Goal: Task Accomplishment & Management: Manage account settings

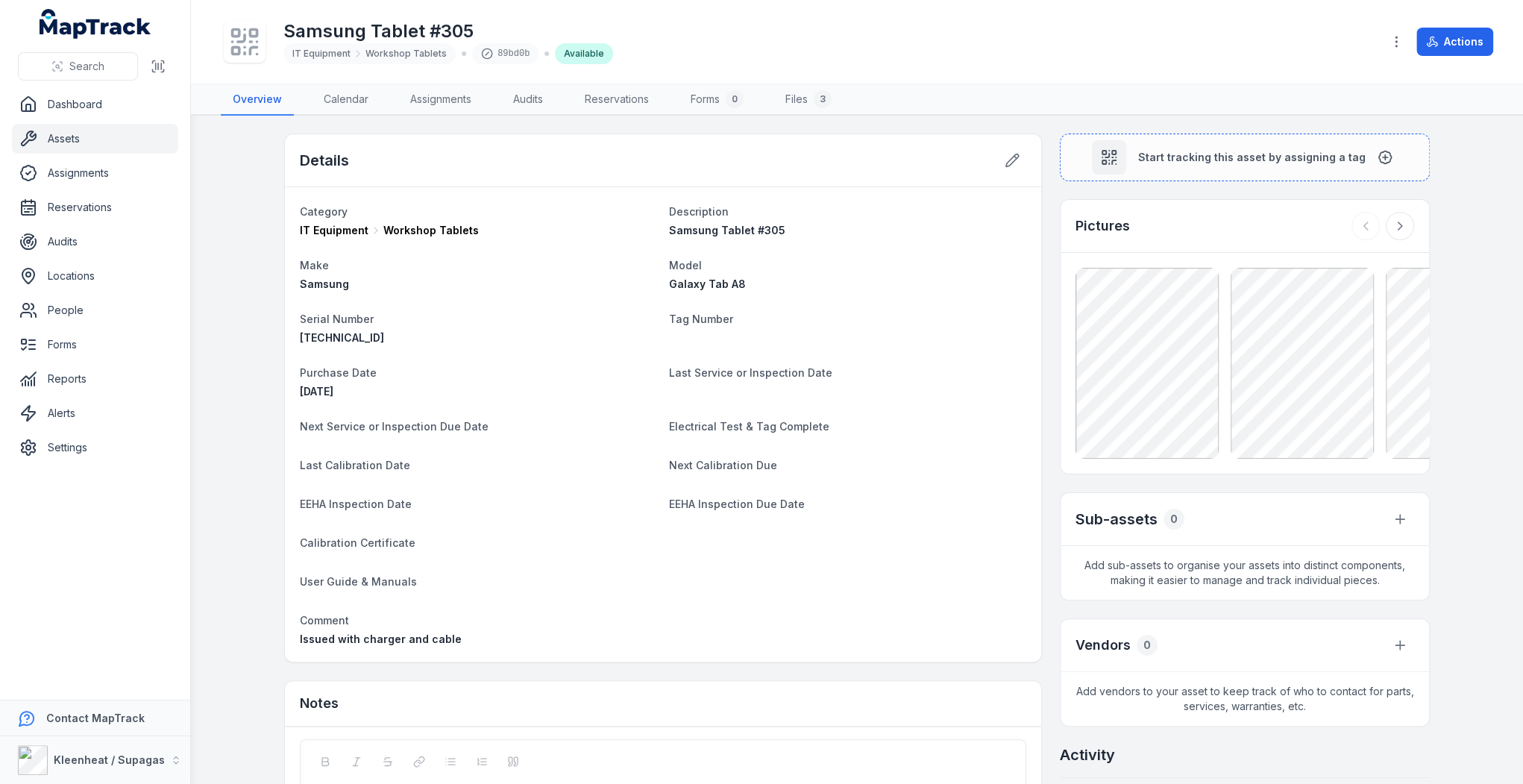
click at [250, 45] on icon at bounding box center [244, 41] width 33 height 33
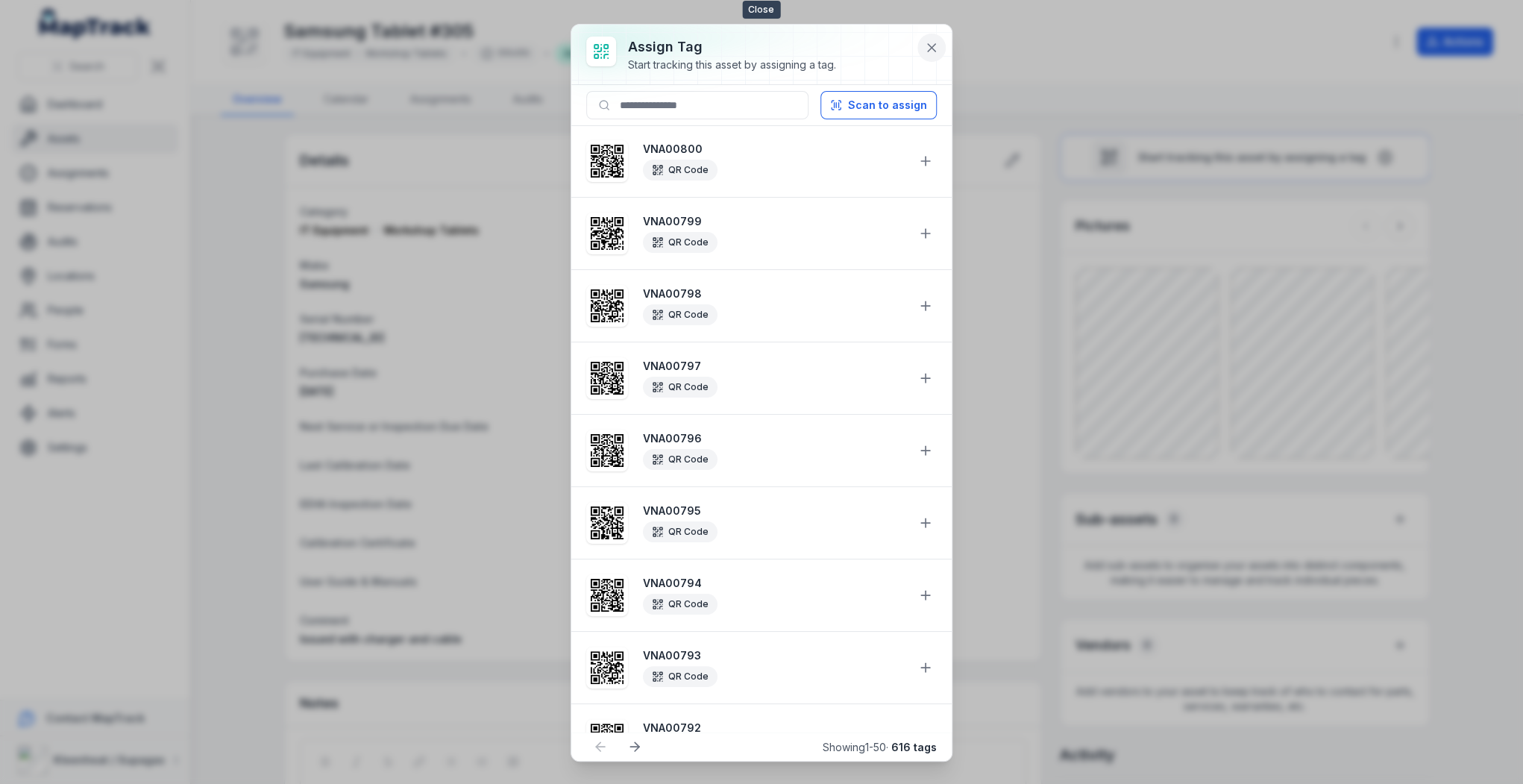
click at [932, 46] on icon at bounding box center [931, 48] width 8 height 8
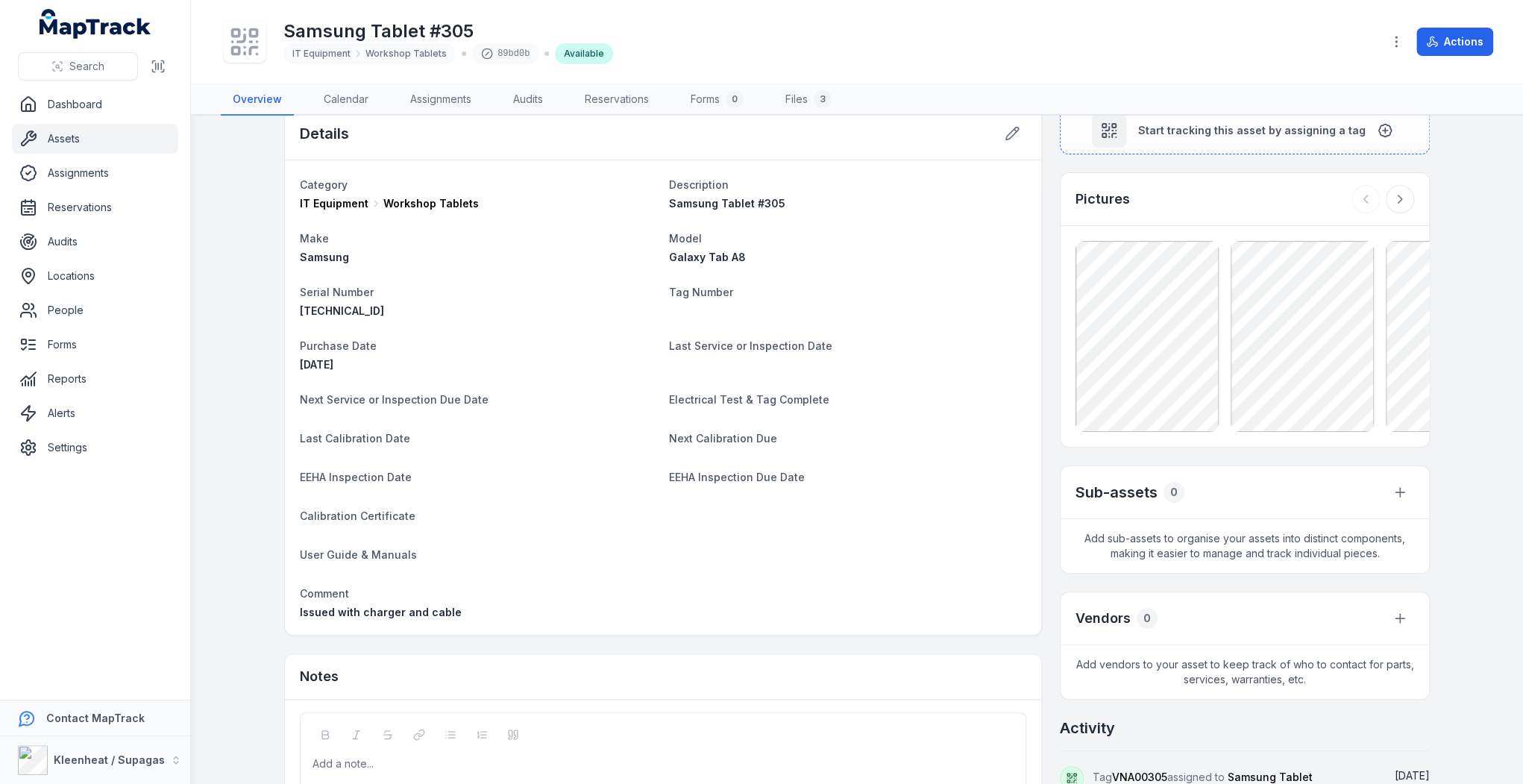
scroll to position [214, 0]
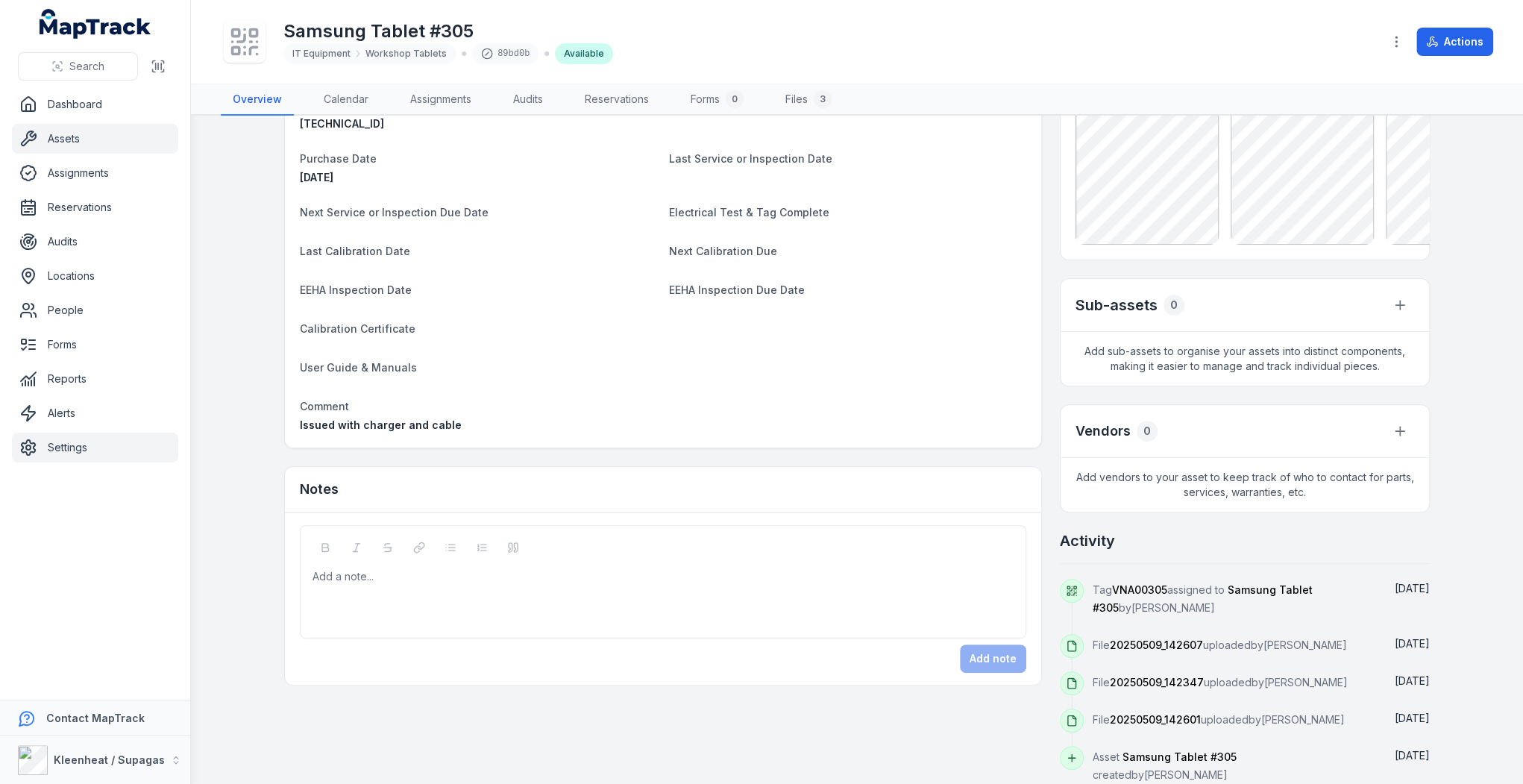
click at [75, 444] on link "Settings" at bounding box center [95, 447] width 167 height 30
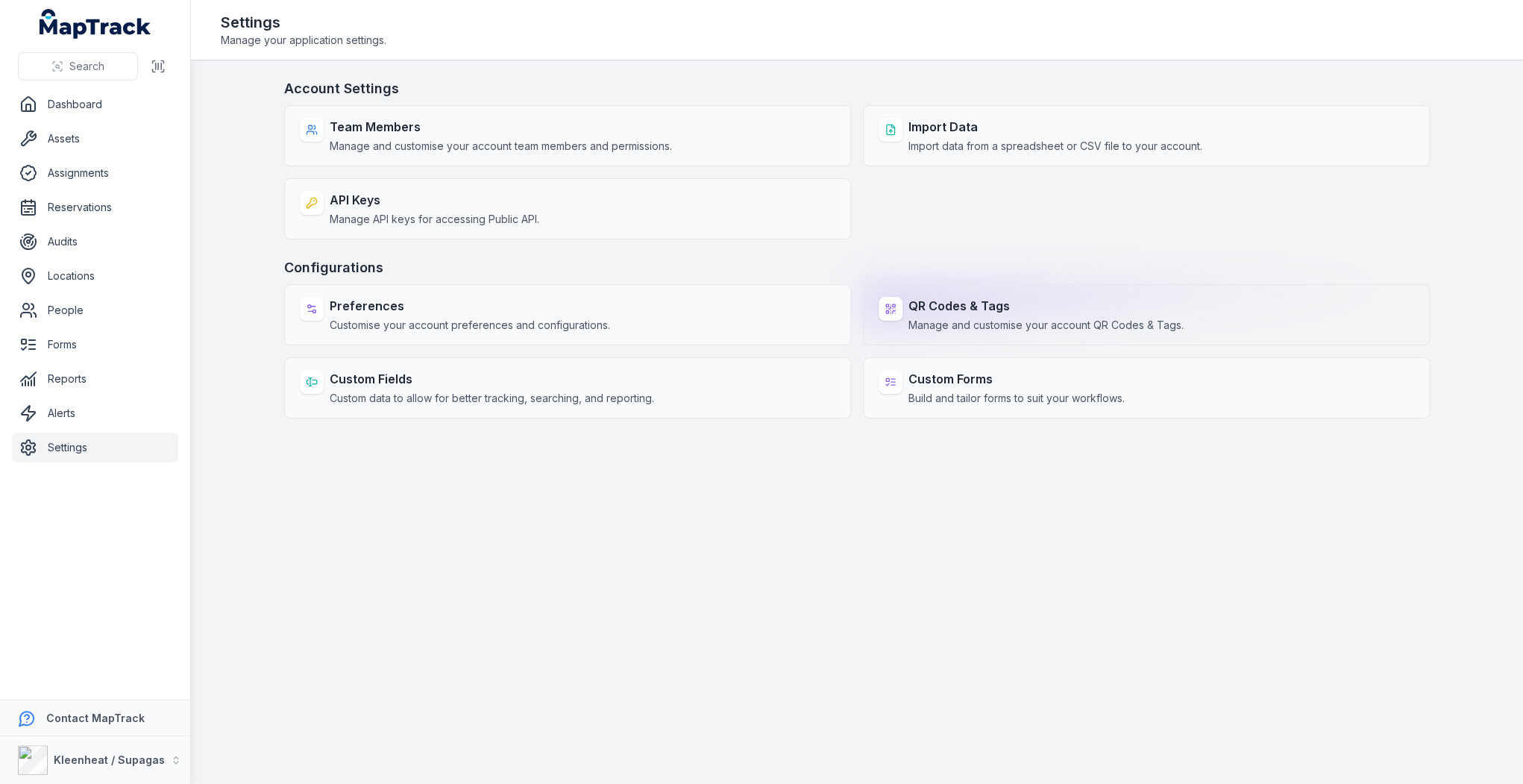
click at [960, 306] on strong "QR Codes & Tags" at bounding box center [1046, 306] width 275 height 18
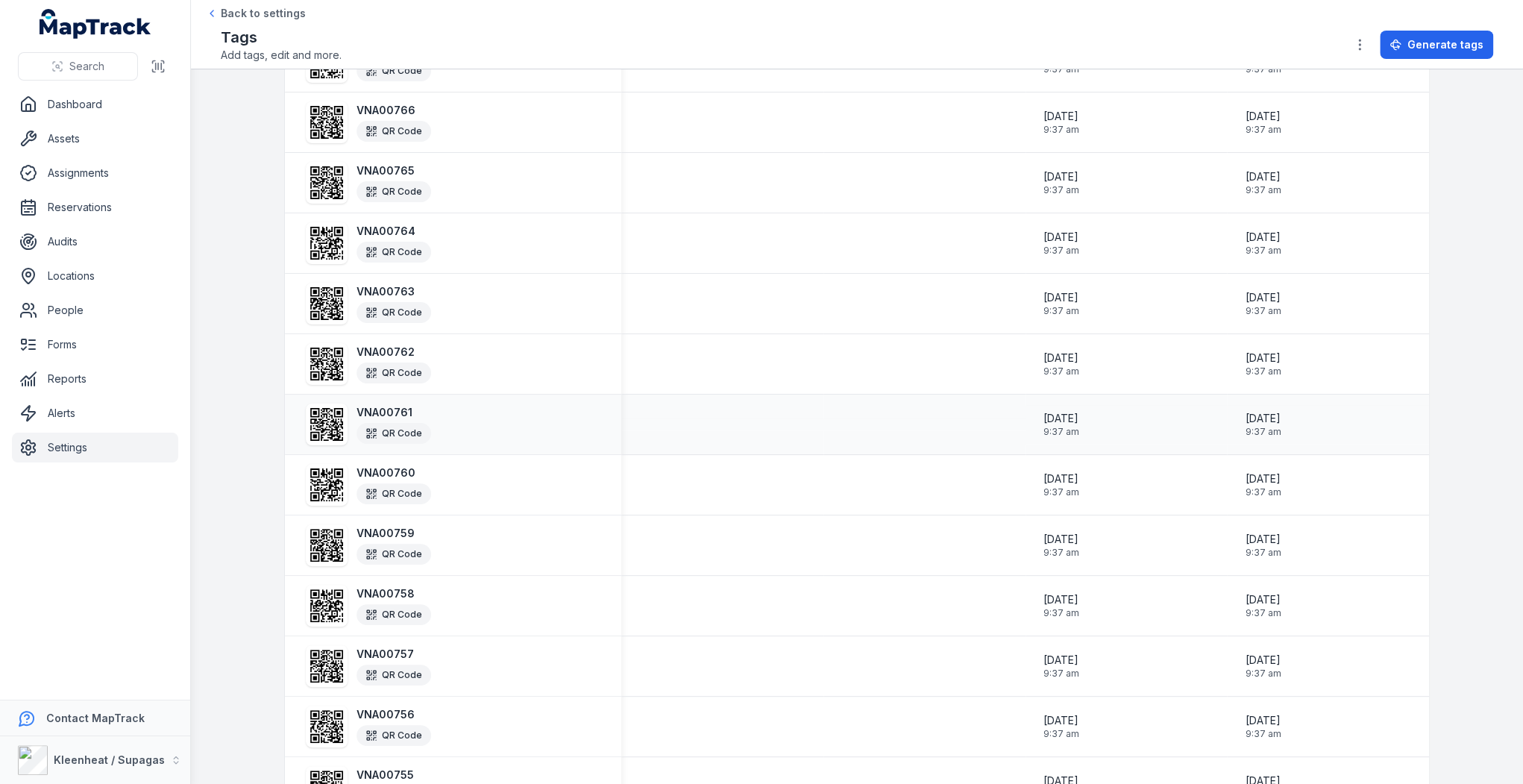
scroll to position [2525, 0]
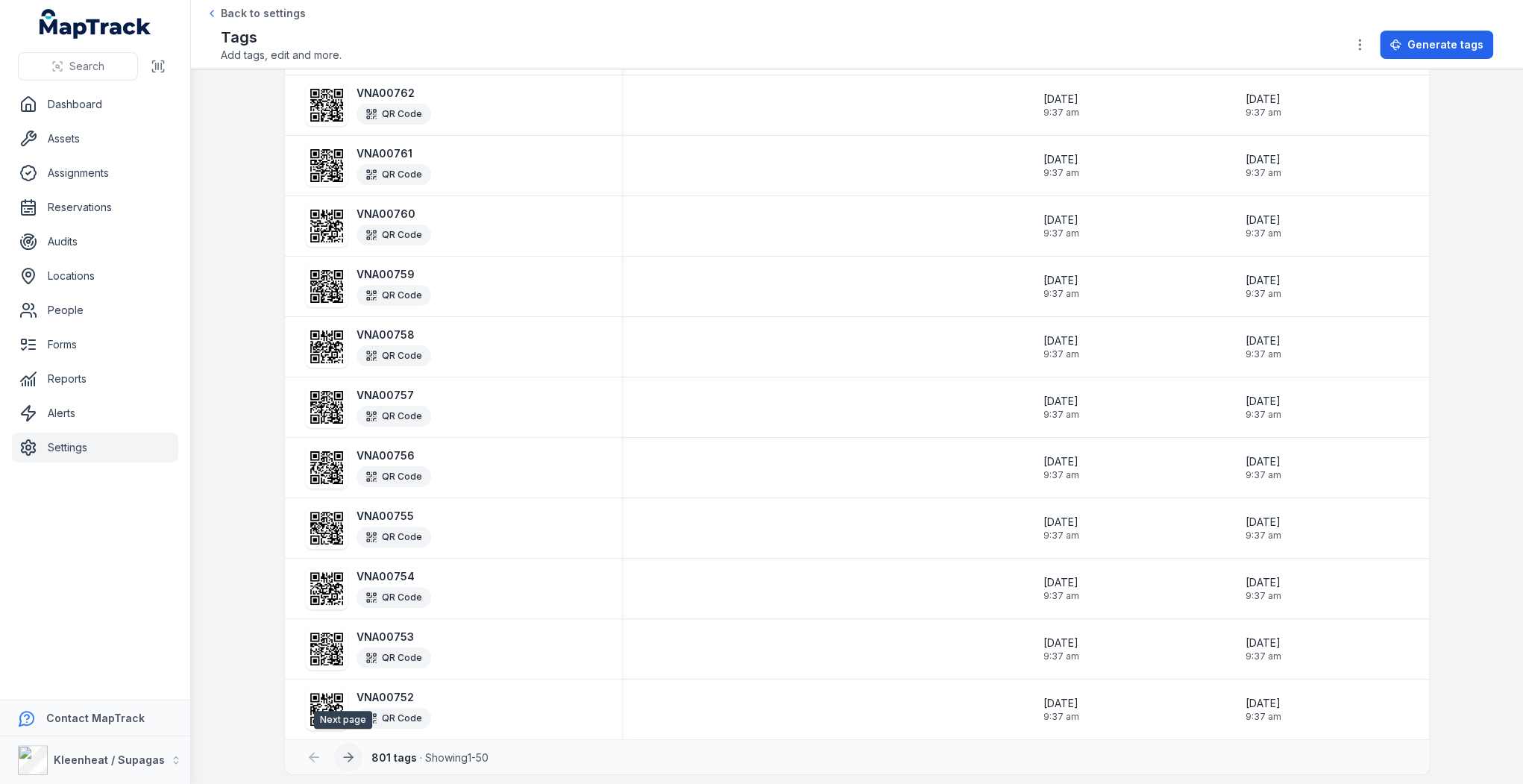
click at [350, 754] on icon at bounding box center [349, 757] width 15 height 15
click at [348, 750] on icon at bounding box center [349, 757] width 15 height 15
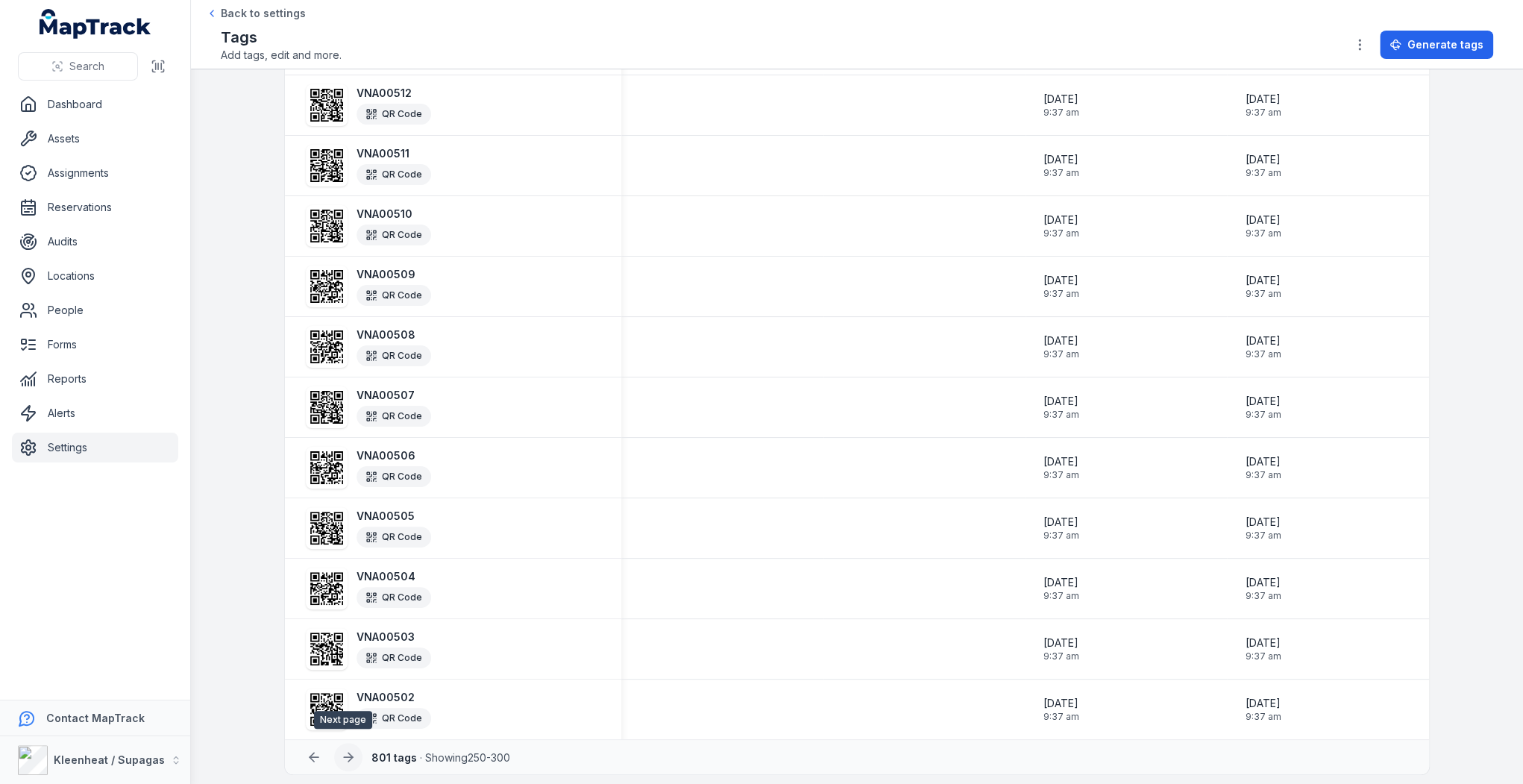
click at [349, 750] on icon at bounding box center [349, 757] width 15 height 15
click at [349, 751] on icon at bounding box center [349, 757] width 15 height 15
click at [350, 751] on icon at bounding box center [349, 757] width 15 height 15
click at [351, 751] on button at bounding box center [348, 756] width 28 height 28
click at [80, 143] on link "Assets" at bounding box center [95, 138] width 167 height 30
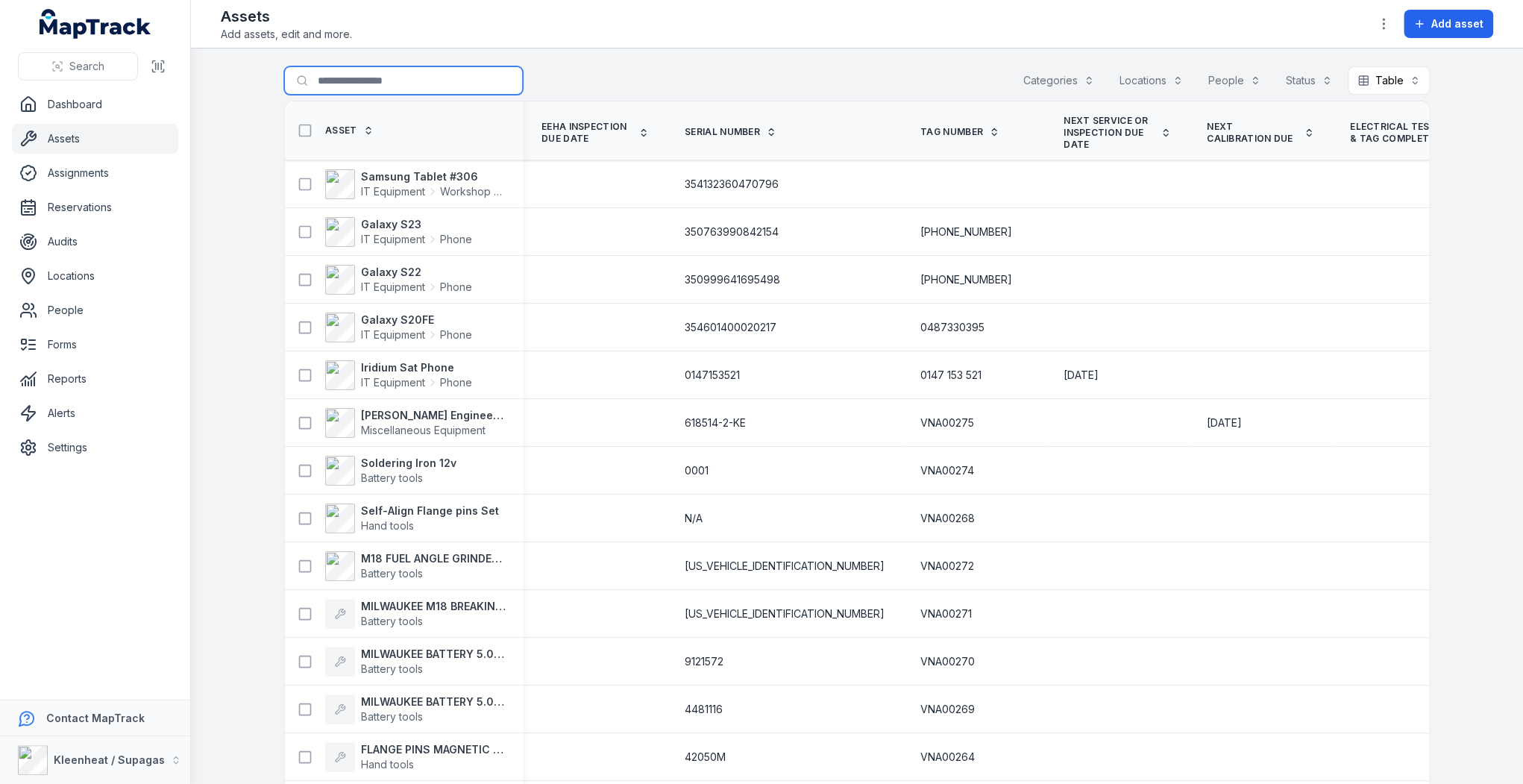
click at [346, 83] on input "Search for assets" at bounding box center [403, 80] width 239 height 28
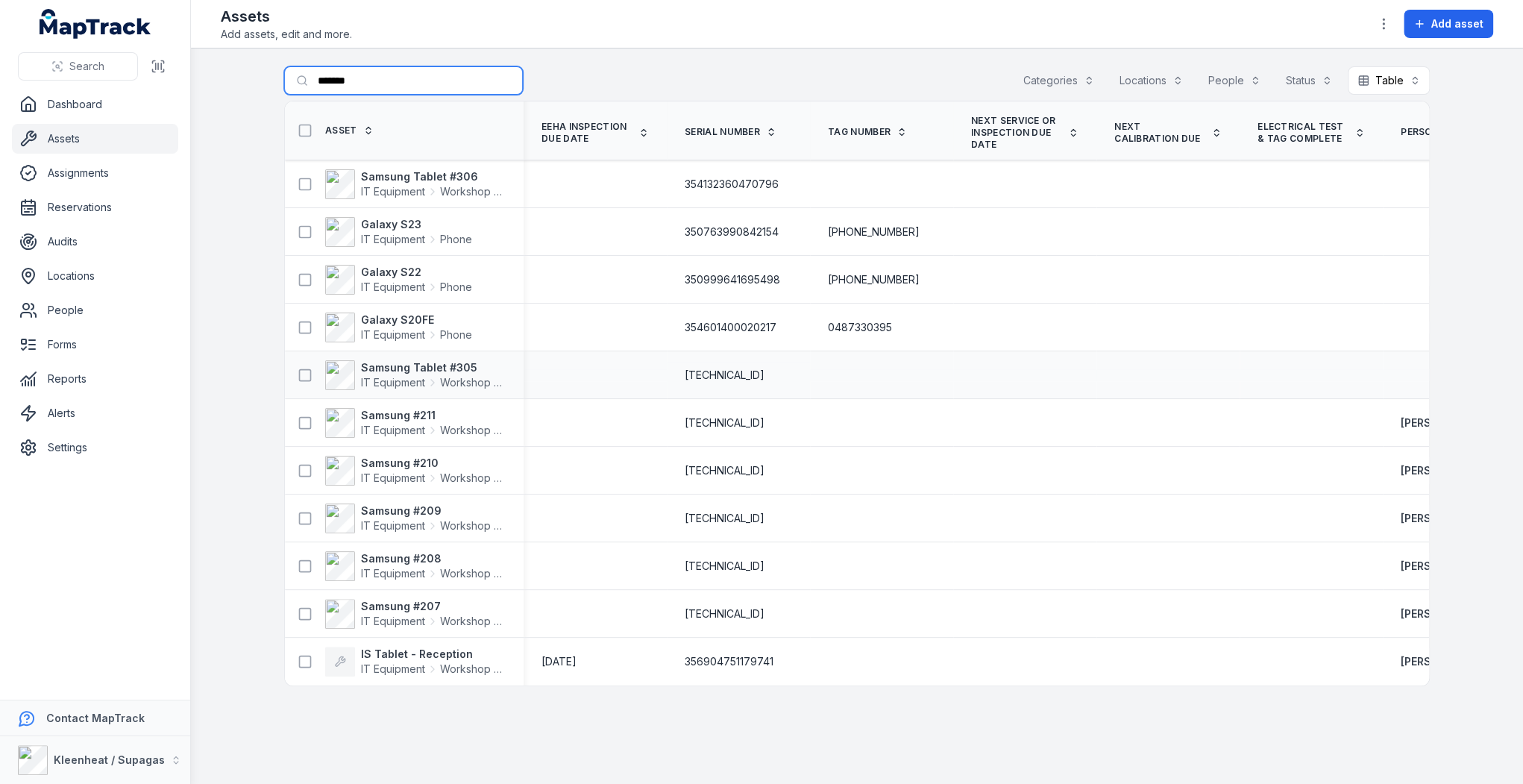
type input "*******"
click at [742, 378] on span "[TECHNICAL_ID]" at bounding box center [724, 375] width 80 height 15
click at [438, 363] on strong "Samsung Tablet #305" at bounding box center [433, 367] width 145 height 15
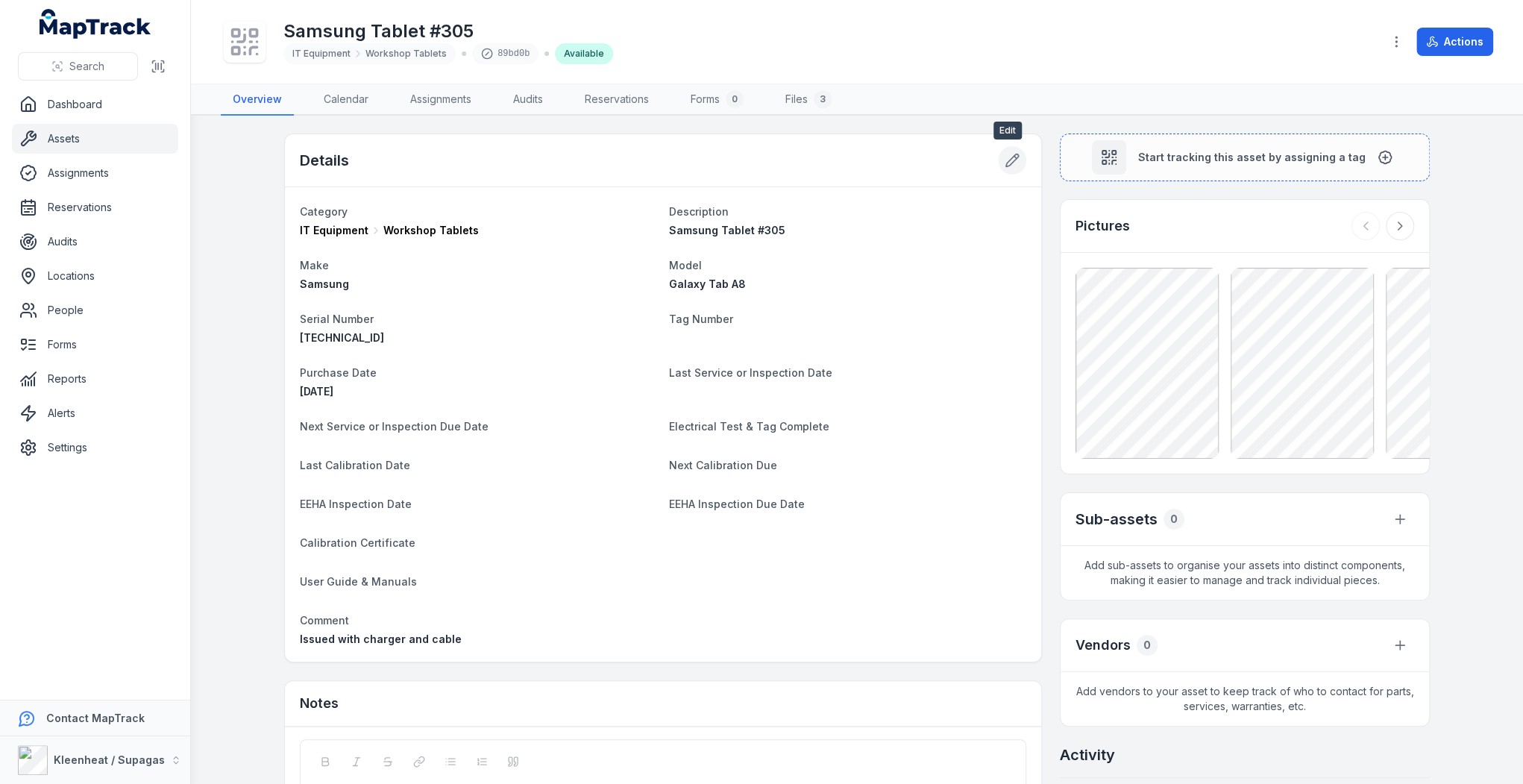
click at [1009, 157] on icon at bounding box center [1012, 161] width 15 height 15
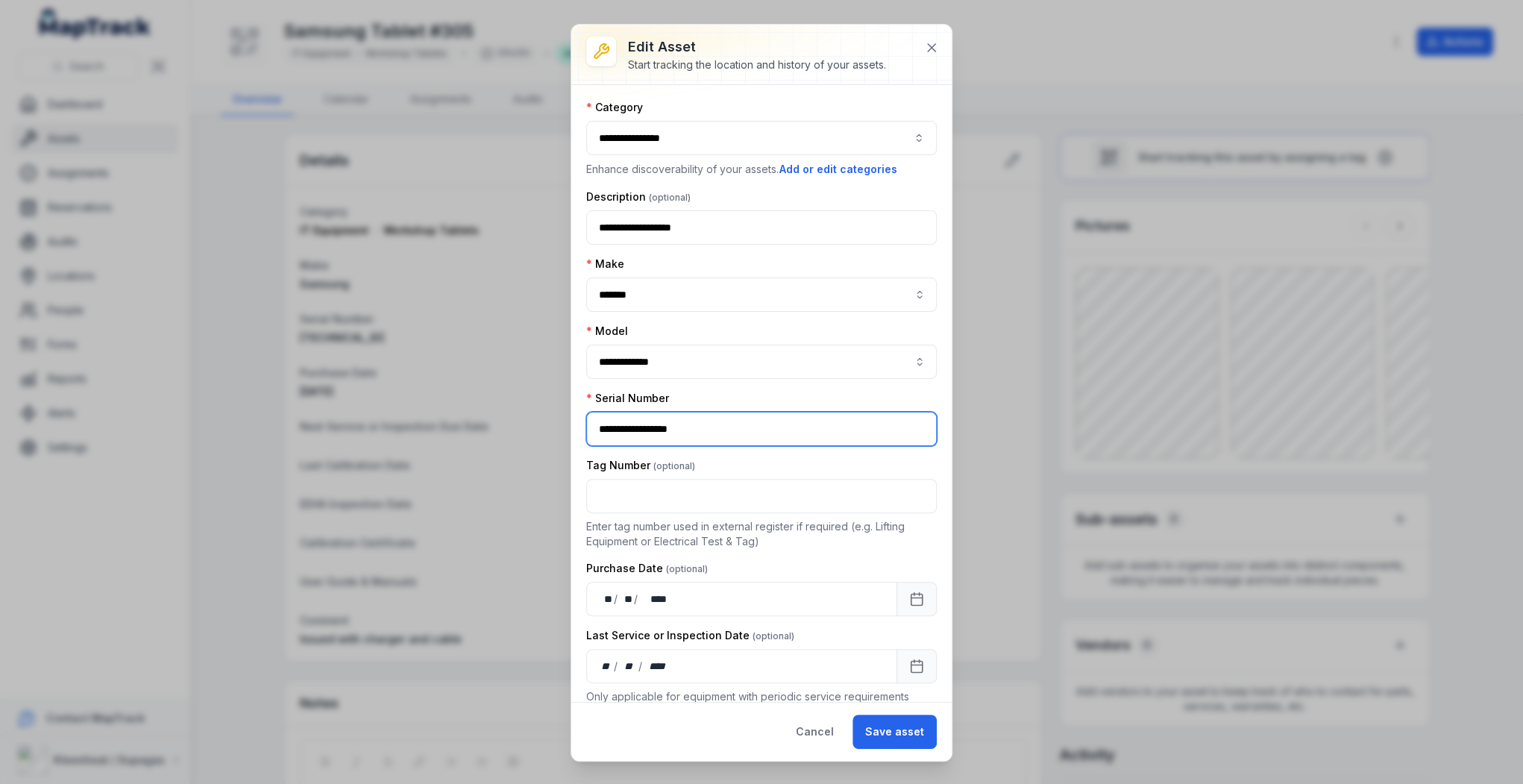
drag, startPoint x: 738, startPoint y: 423, endPoint x: 633, endPoint y: 422, distance: 105.0
click at [633, 422] on input "**********" at bounding box center [762, 428] width 351 height 34
type input "**********"
click at [889, 731] on button "Save asset" at bounding box center [894, 731] width 84 height 34
